Goal: Use online tool/utility: Utilize a website feature to perform a specific function

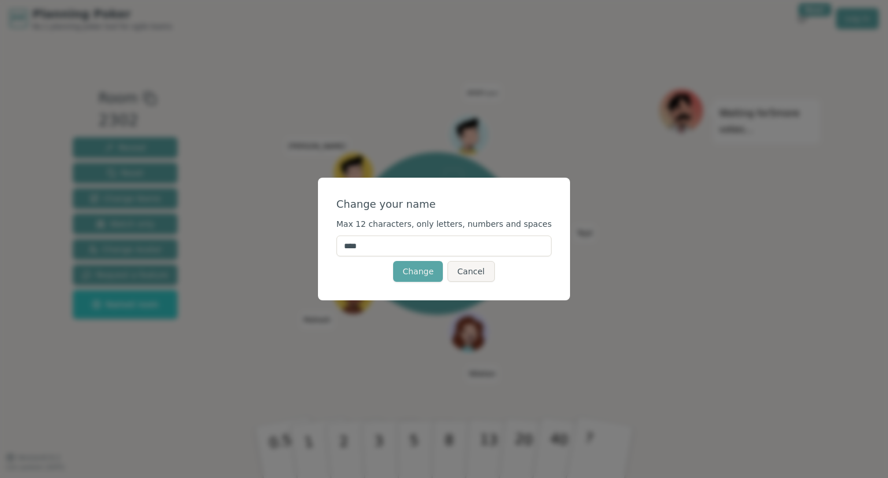
click at [404, 248] on input "****" at bounding box center [444, 245] width 216 height 21
click at [460, 272] on button "Cancel" at bounding box center [470, 271] width 47 height 21
click at [405, 251] on input "****" at bounding box center [444, 245] width 216 height 21
type input "******"
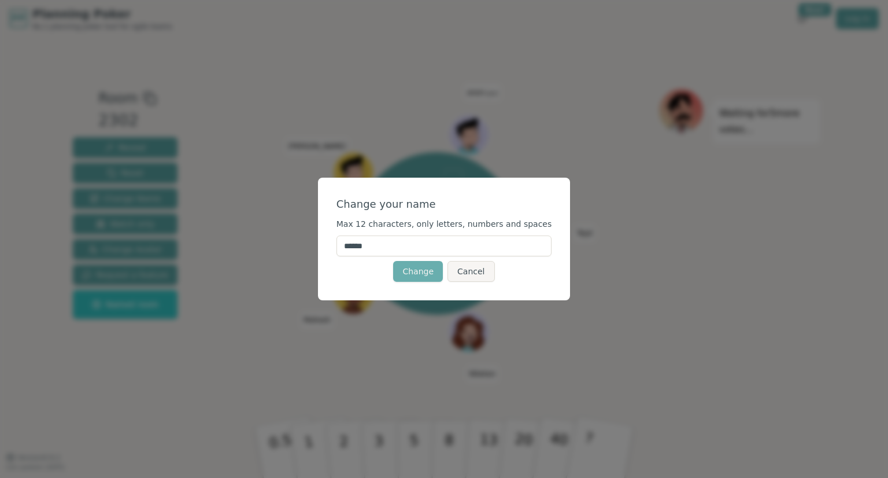
click at [423, 271] on button "Change" at bounding box center [418, 271] width 50 height 21
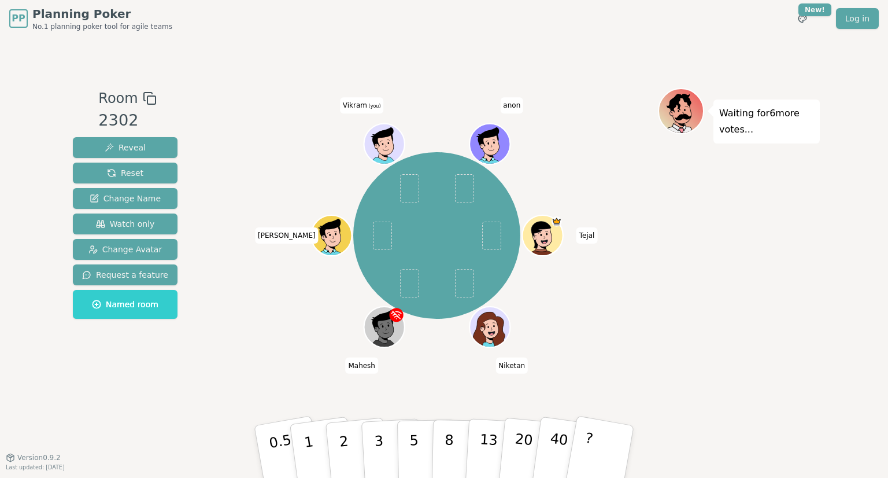
click at [284, 301] on div "[PERSON_NAME] [PERSON_NAME] (you) anon" at bounding box center [437, 235] width 442 height 253
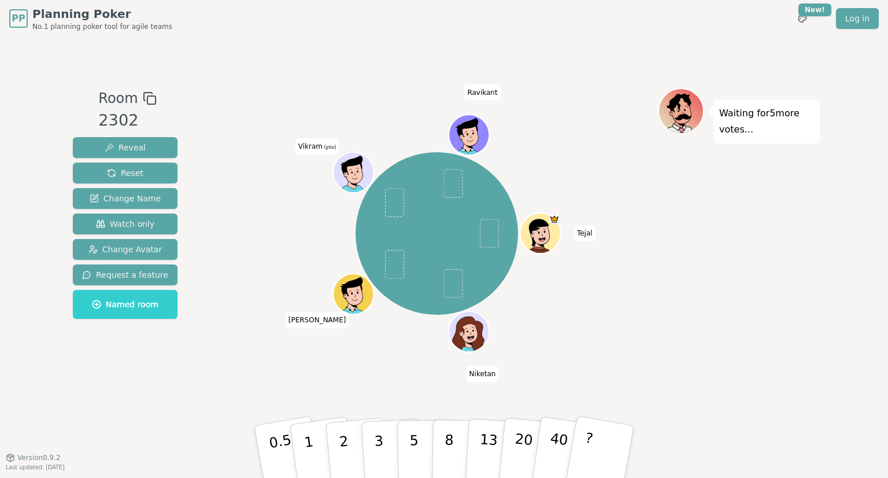
click at [349, 167] on icon at bounding box center [355, 169] width 32 height 5
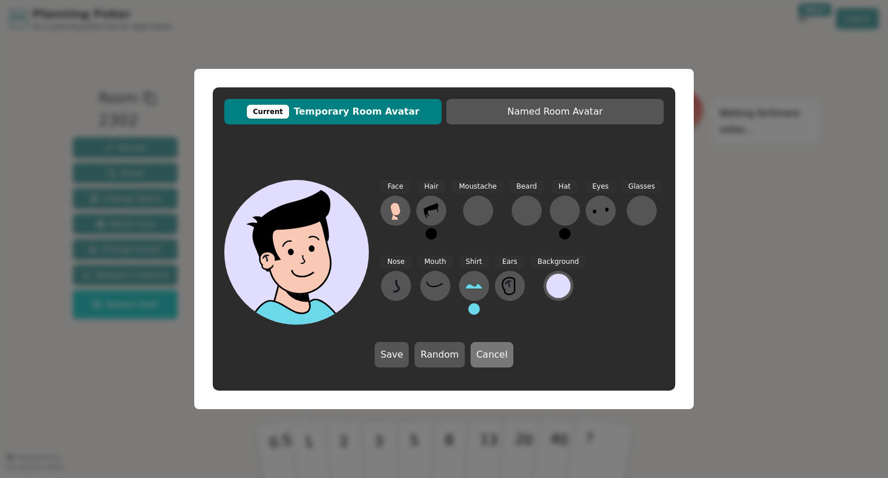
click at [499, 352] on button "Cancel" at bounding box center [492, 354] width 43 height 25
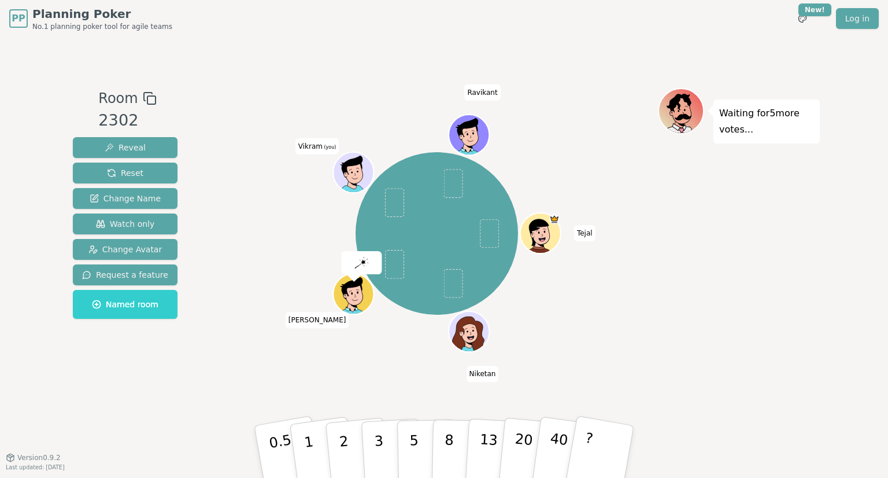
click at [365, 263] on img at bounding box center [361, 263] width 14 height 12
drag, startPoint x: 349, startPoint y: 171, endPoint x: 399, endPoint y: 209, distance: 63.1
click at [399, 209] on div "[PERSON_NAME] (you) [PERSON_NAME]" at bounding box center [437, 233] width 162 height 162
click at [344, 446] on p "2" at bounding box center [345, 452] width 15 height 63
click at [391, 209] on span at bounding box center [394, 202] width 19 height 29
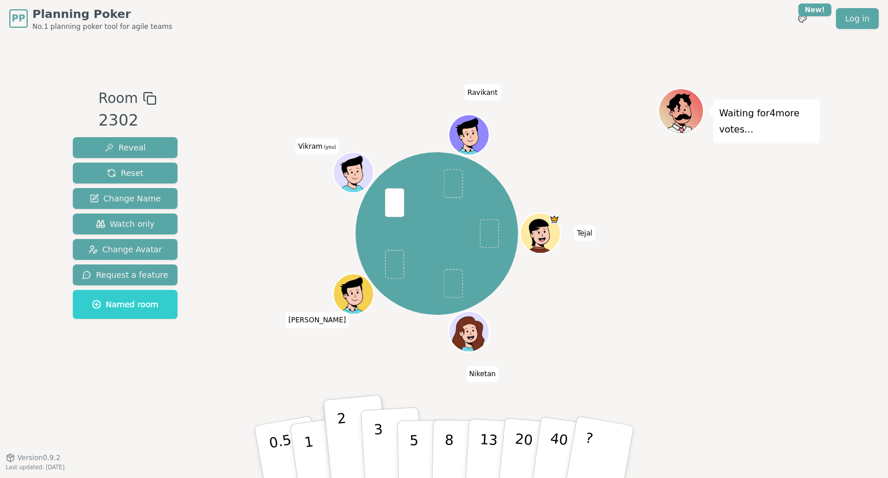
click at [379, 453] on p "3" at bounding box center [379, 452] width 13 height 63
click at [314, 451] on button "1" at bounding box center [322, 452] width 69 height 94
click at [413, 459] on p "5" at bounding box center [414, 451] width 10 height 62
click at [449, 458] on p "8" at bounding box center [449, 451] width 10 height 62
click at [477, 453] on button "13" at bounding box center [496, 451] width 63 height 90
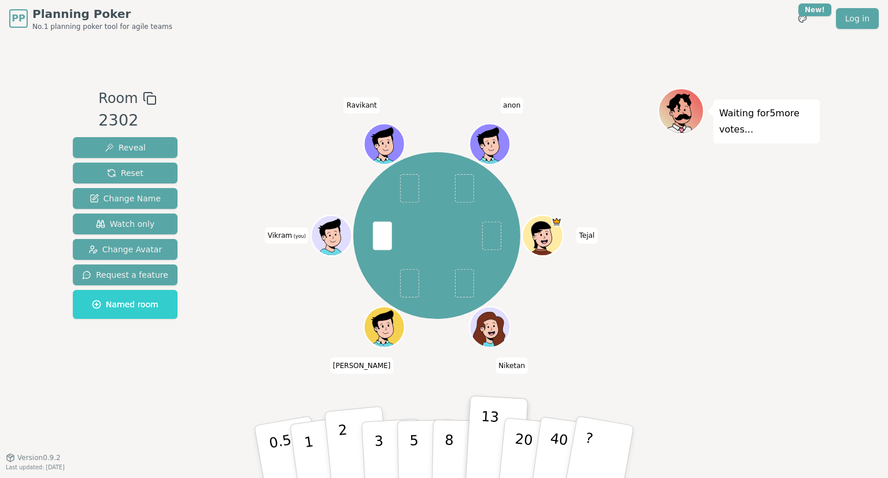
click at [335, 438] on button "2" at bounding box center [357, 452] width 66 height 92
click at [296, 337] on div "[PERSON_NAME] (you) [PERSON_NAME]" at bounding box center [437, 235] width 442 height 253
click at [780, 114] on p "Waiting for 5 more votes..." at bounding box center [766, 121] width 95 height 32
click at [554, 452] on p "40" at bounding box center [558, 451] width 26 height 64
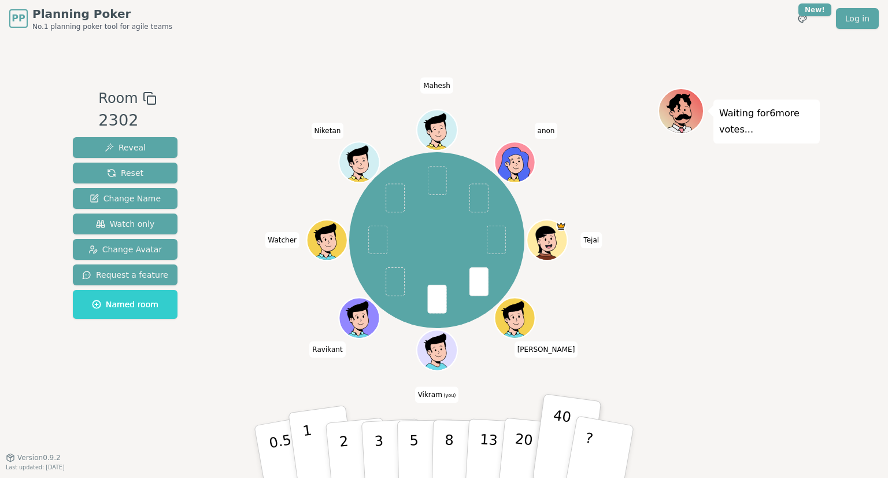
click at [314, 433] on button "1" at bounding box center [322, 452] width 69 height 94
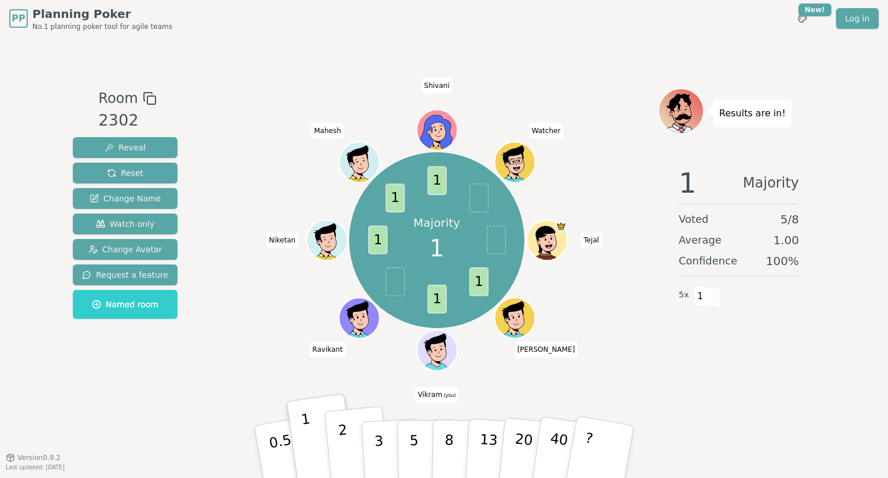
click at [345, 446] on p "2" at bounding box center [345, 452] width 15 height 63
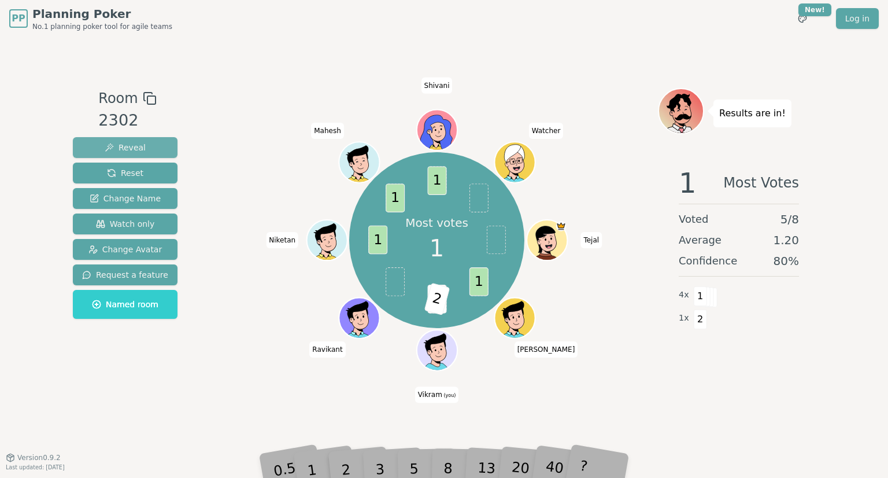
click at [143, 148] on button "Reveal" at bounding box center [125, 147] width 105 height 21
click at [453, 301] on span "2" at bounding box center [456, 299] width 26 height 32
click at [435, 306] on span "1" at bounding box center [436, 298] width 19 height 29
drag, startPoint x: 455, startPoint y: 299, endPoint x: 442, endPoint y: 302, distance: 13.6
click at [442, 302] on div "Most votes 1 1 1 2 1 1 1 [PERSON_NAME] (you) [PERSON_NAME] Watcher" at bounding box center [437, 240] width 176 height 176
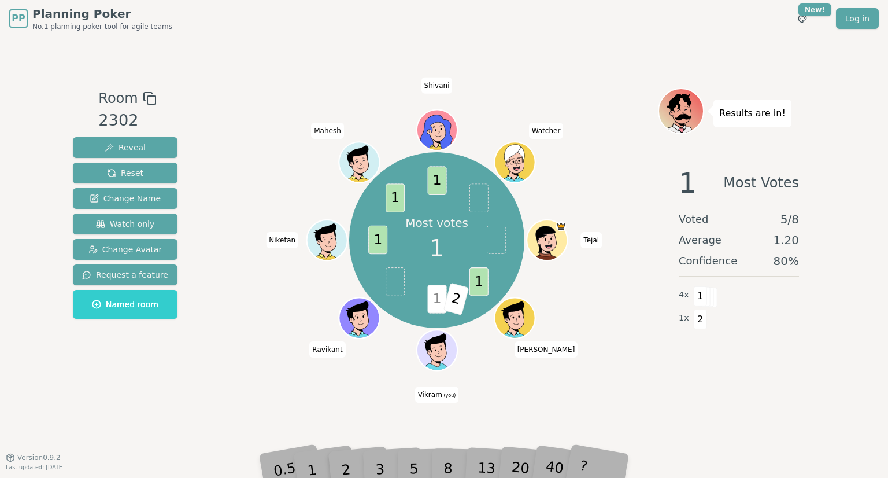
click at [476, 276] on span "1" at bounding box center [478, 281] width 19 height 29
click at [441, 299] on span "1" at bounding box center [436, 298] width 19 height 29
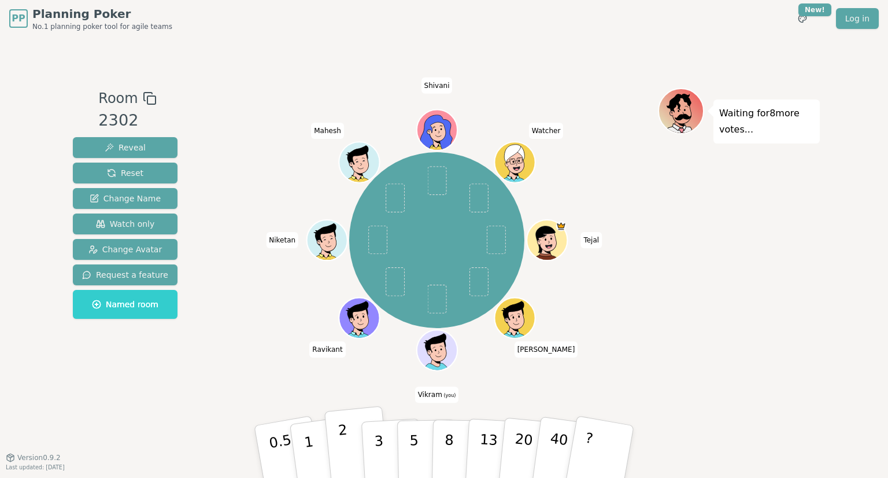
click at [342, 452] on p "2" at bounding box center [345, 452] width 15 height 63
click at [105, 152] on span "Reveal" at bounding box center [125, 148] width 41 height 12
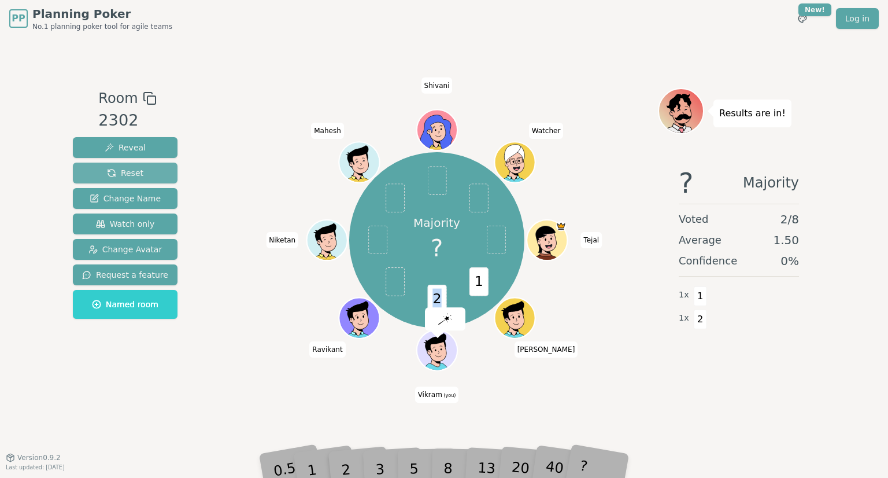
click at [113, 175] on span "Reset" at bounding box center [125, 173] width 36 height 12
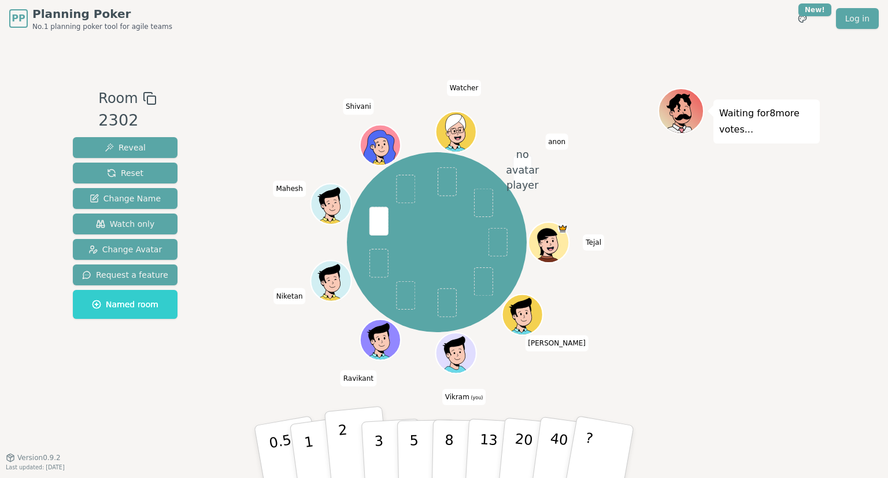
click at [342, 446] on p "2" at bounding box center [345, 452] width 15 height 63
click at [345, 448] on p "2" at bounding box center [345, 452] width 15 height 63
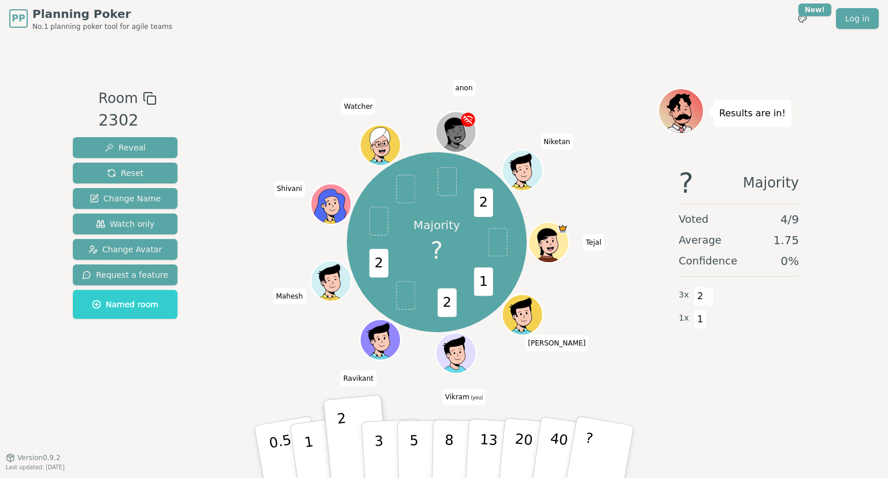
click at [641, 328] on div "Majority ? 1 2 2 2 [PERSON_NAME] (you) [PERSON_NAME] Watcher anon Niketan" at bounding box center [437, 242] width 442 height 267
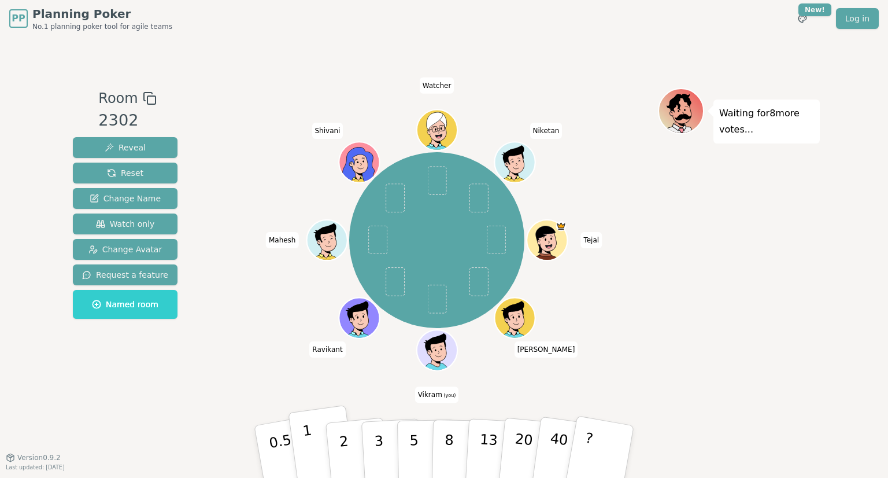
click at [308, 438] on p "1" at bounding box center [310, 452] width 17 height 63
click at [556, 454] on p "40" at bounding box center [558, 451] width 26 height 64
click at [331, 449] on button "2" at bounding box center [357, 452] width 66 height 92
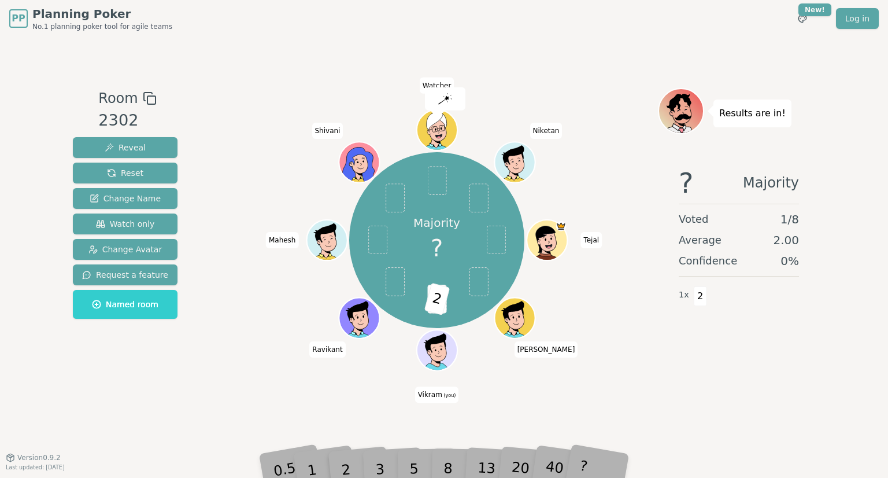
click at [342, 467] on div "2" at bounding box center [357, 451] width 38 height 43
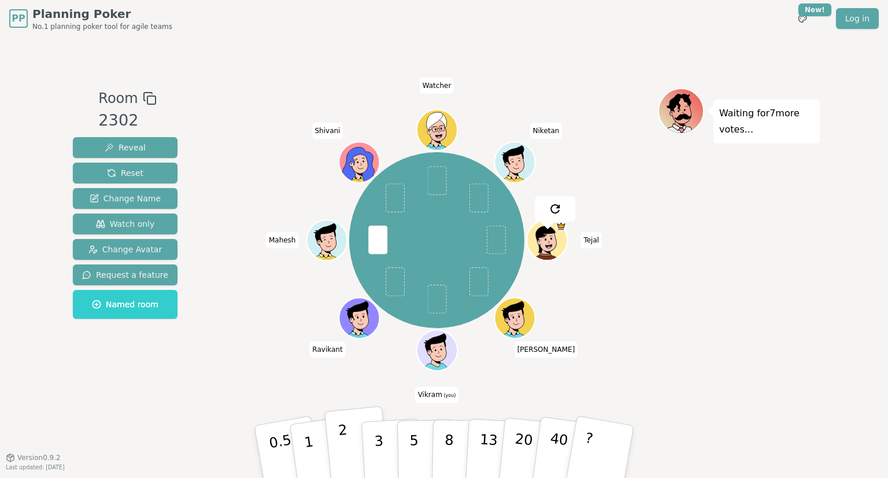
click at [337, 444] on button "2" at bounding box center [357, 452] width 66 height 92
click at [339, 445] on button "2" at bounding box center [357, 452] width 66 height 92
click at [340, 450] on p "2" at bounding box center [345, 452] width 15 height 63
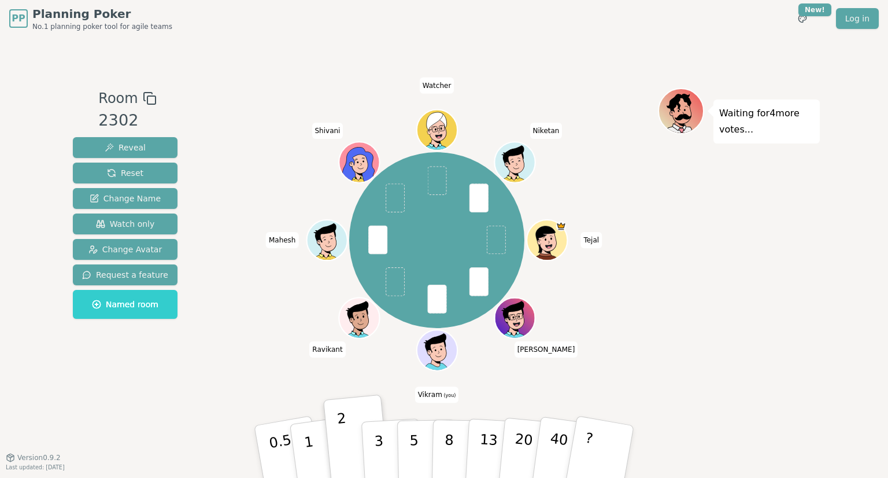
click at [277, 315] on div "[PERSON_NAME] (you) [PERSON_NAME] Watcher Niketan" at bounding box center [437, 240] width 442 height 262
